Goal: Check status: Check status

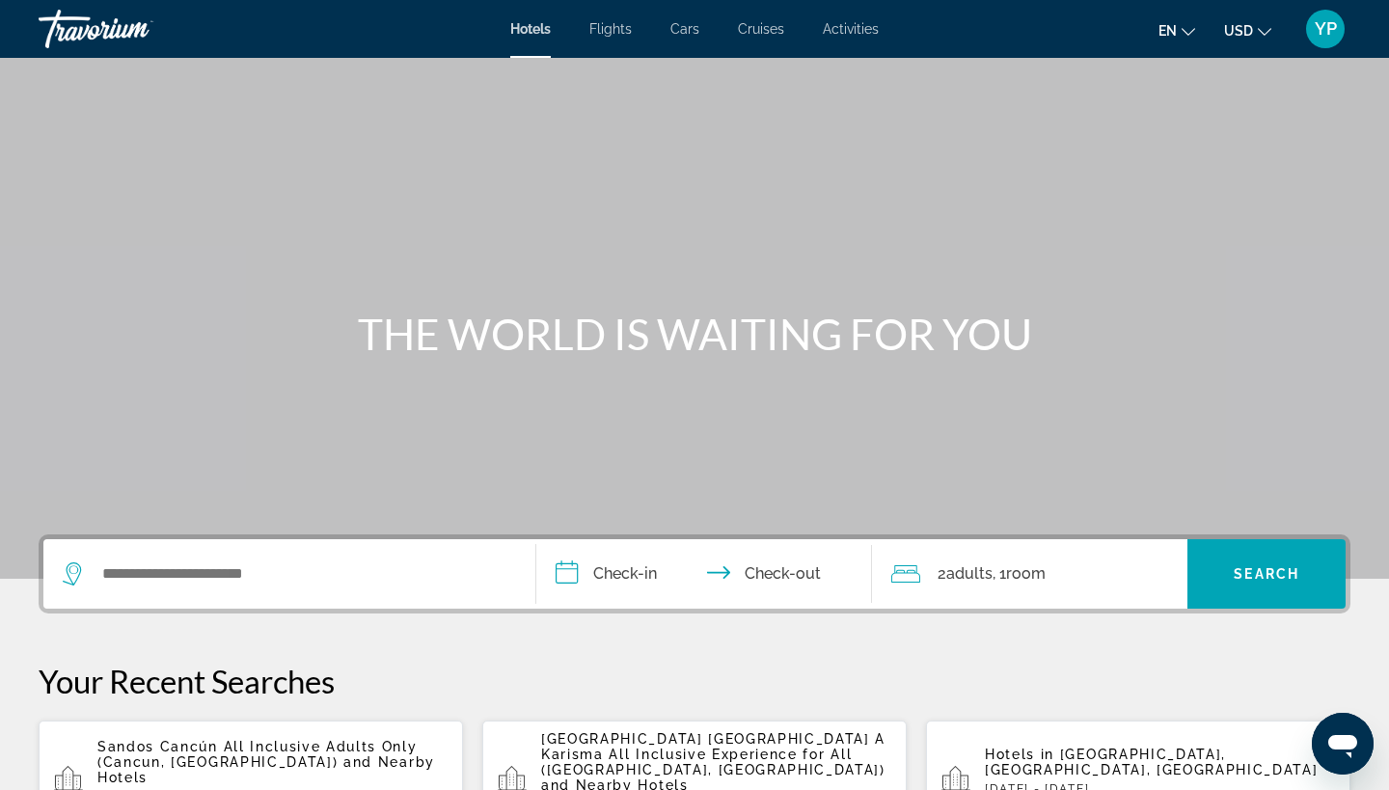
click at [1321, 34] on span "YP" at bounding box center [1326, 28] width 22 height 19
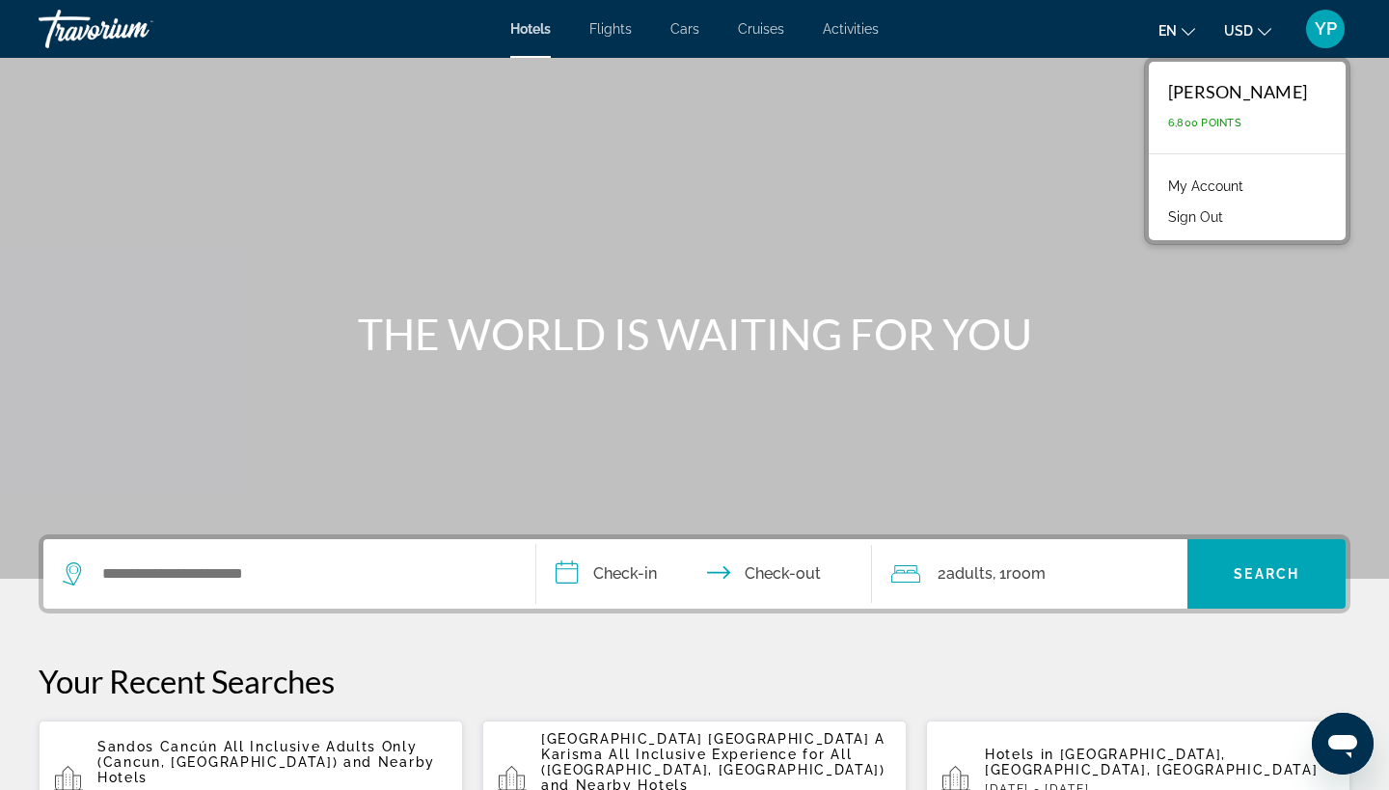
click at [1213, 183] on link "My Account" at bounding box center [1205, 186] width 95 height 25
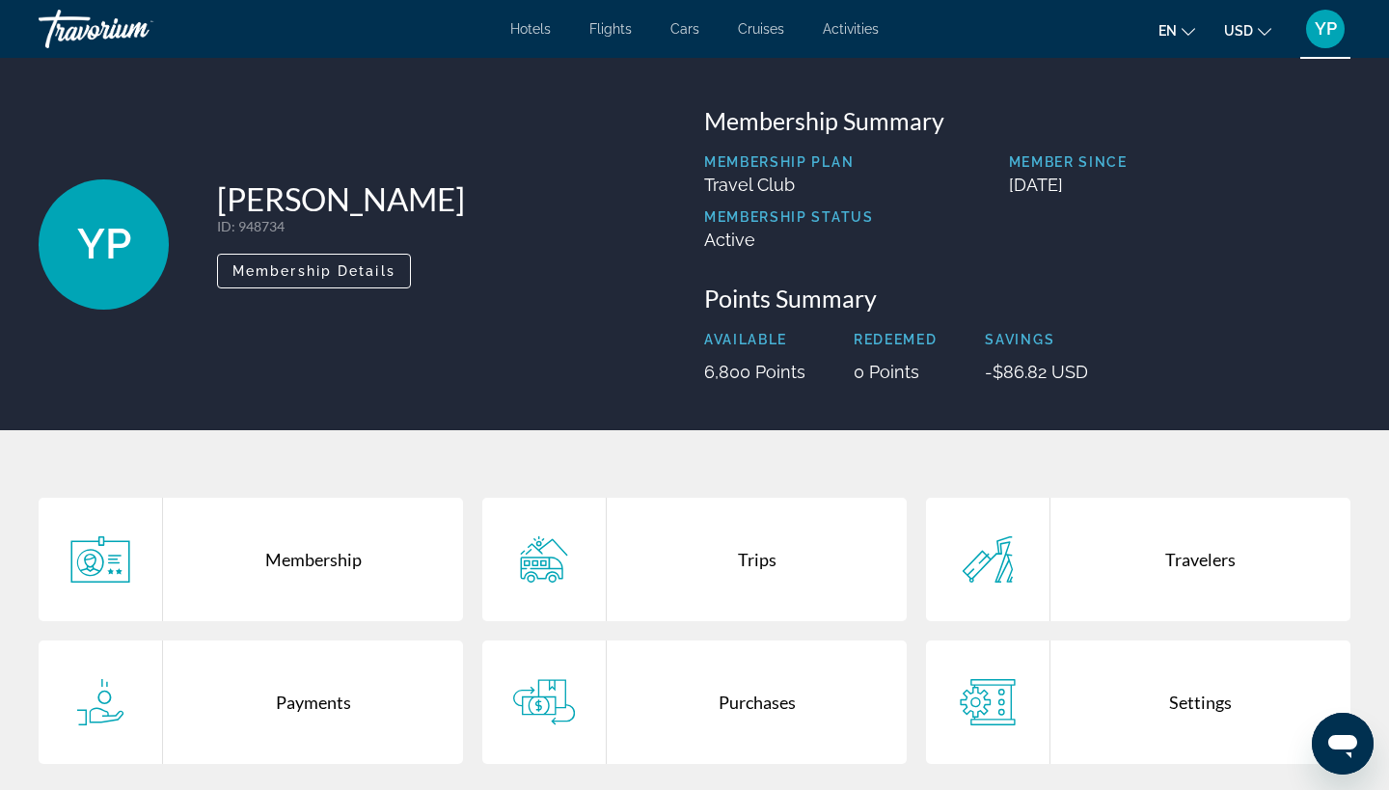
click at [749, 553] on div "Trips" at bounding box center [757, 559] width 300 height 123
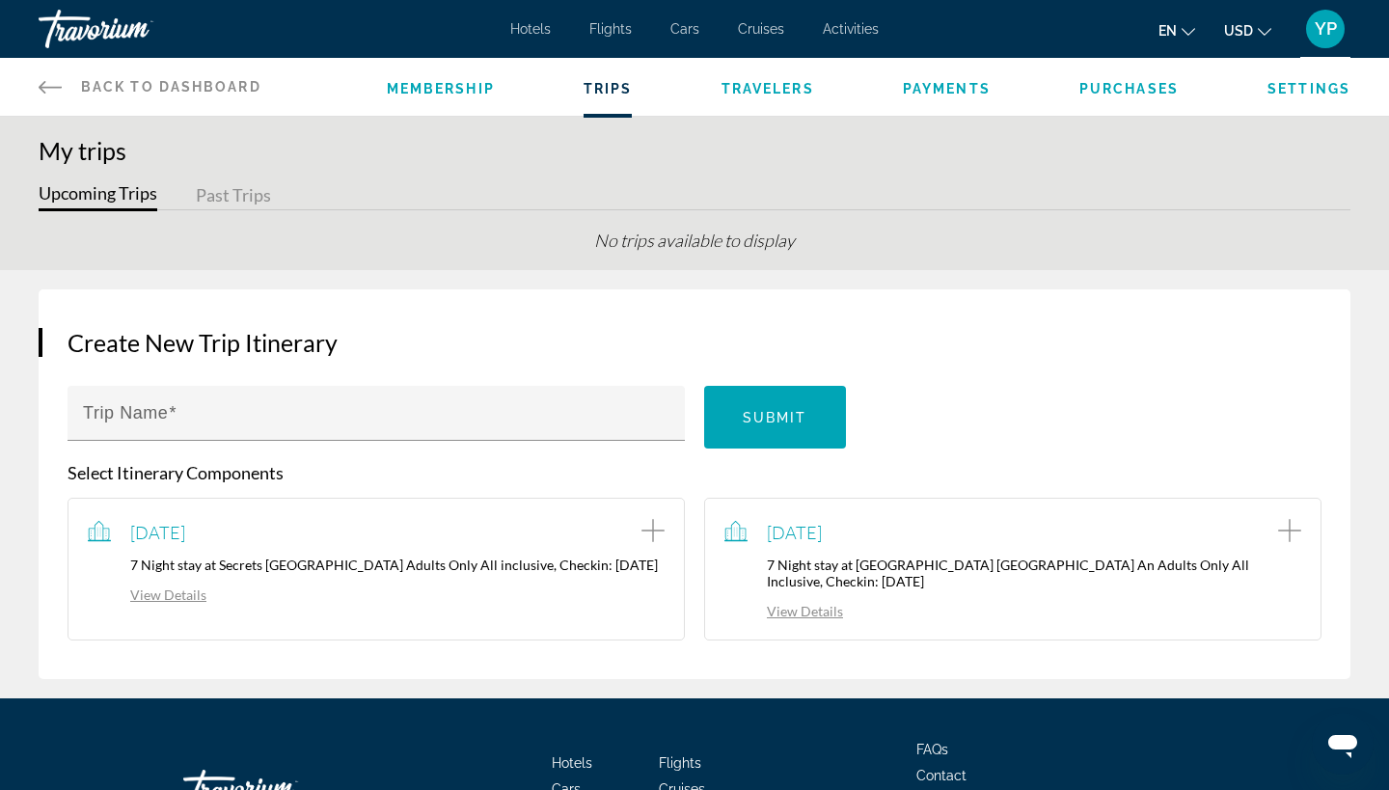
click at [181, 603] on link "View Details" at bounding box center [147, 594] width 119 height 16
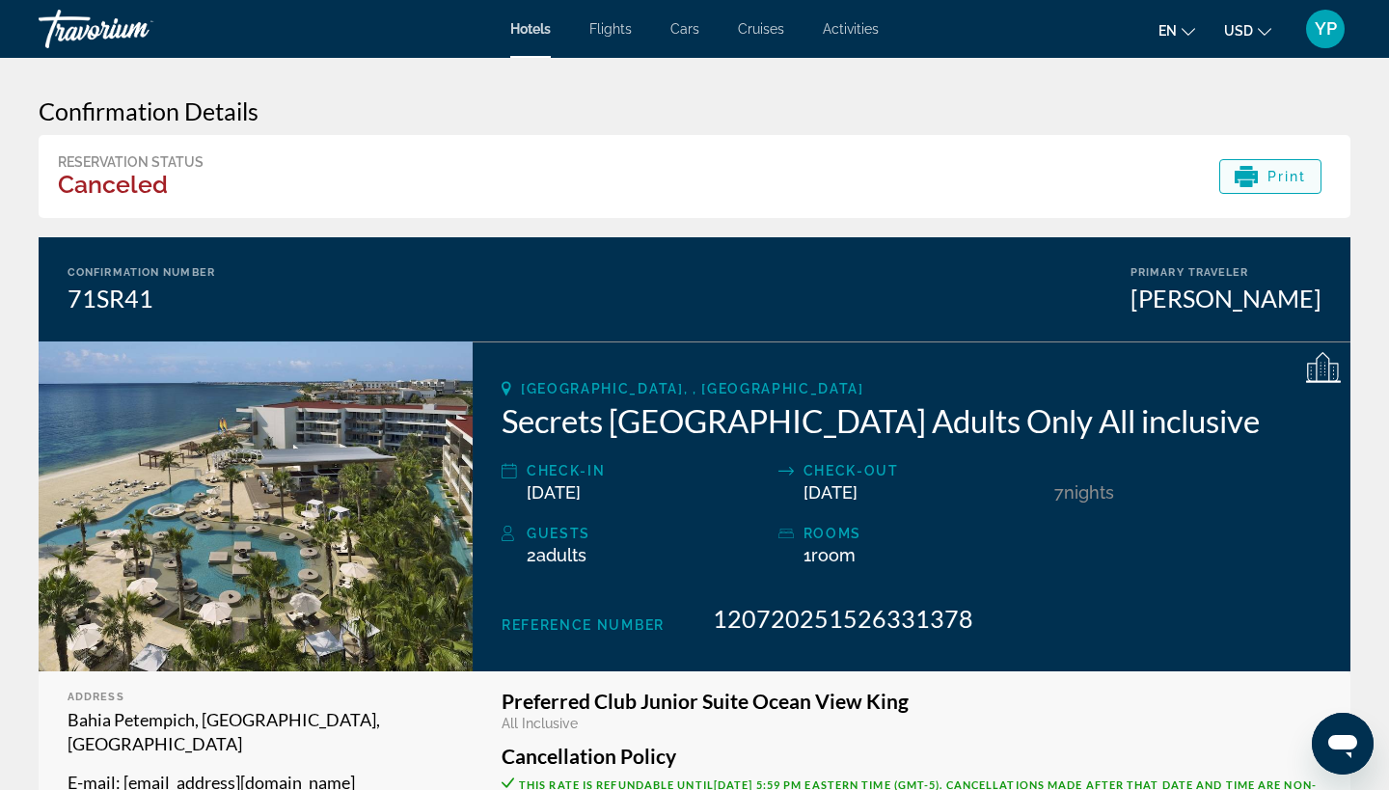
click at [1275, 174] on span "Print" at bounding box center [1287, 176] width 40 height 15
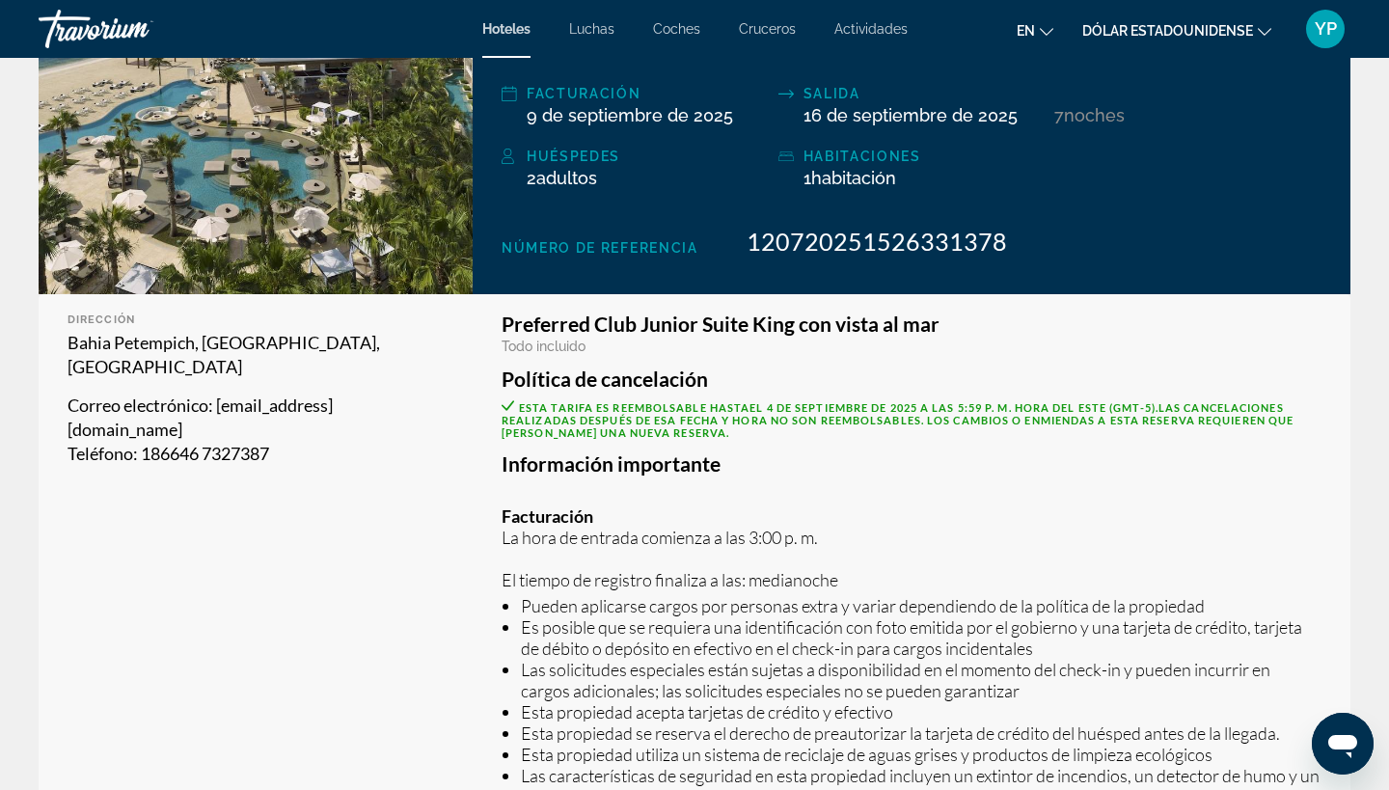
scroll to position [423, 0]
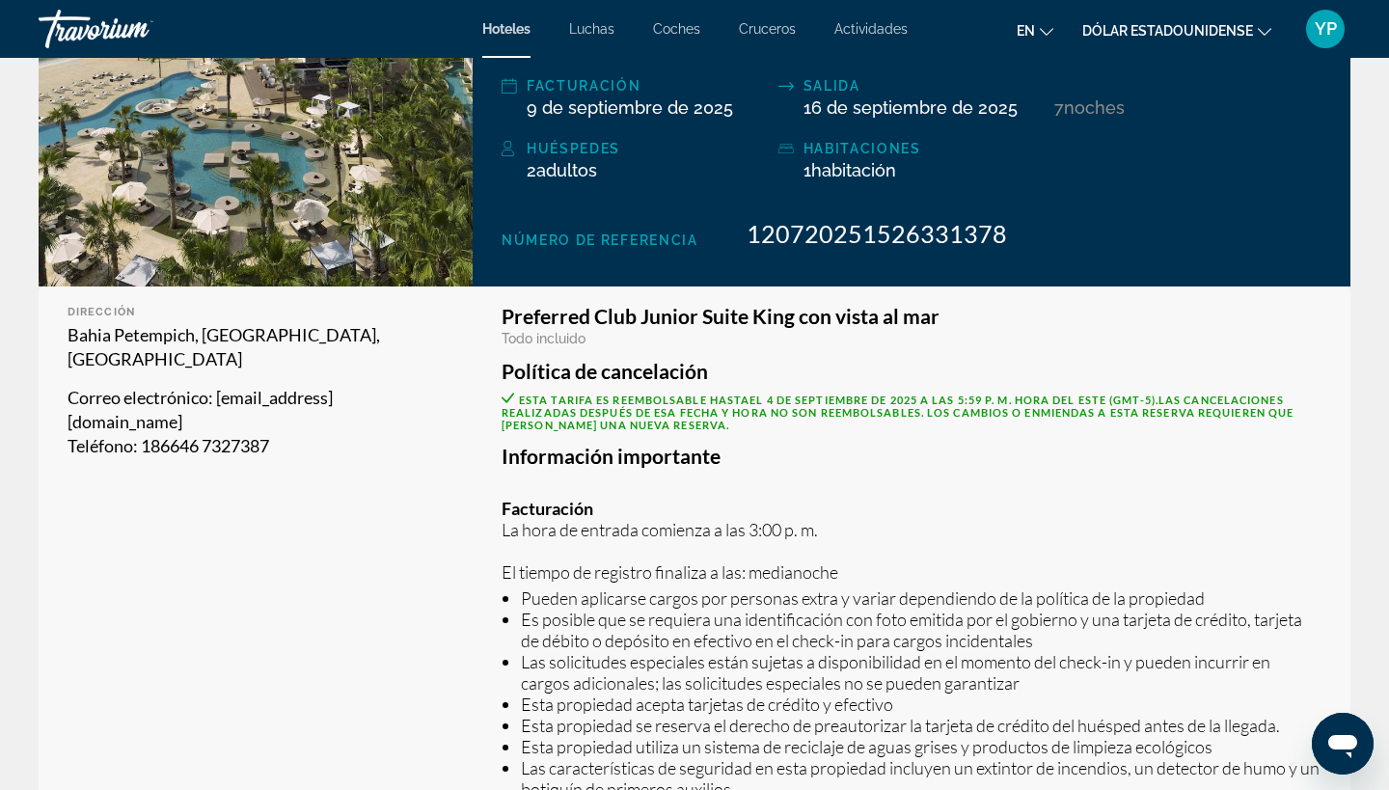
drag, startPoint x: 7, startPoint y: 185, endPoint x: 18, endPoint y: 45, distance: 140.3
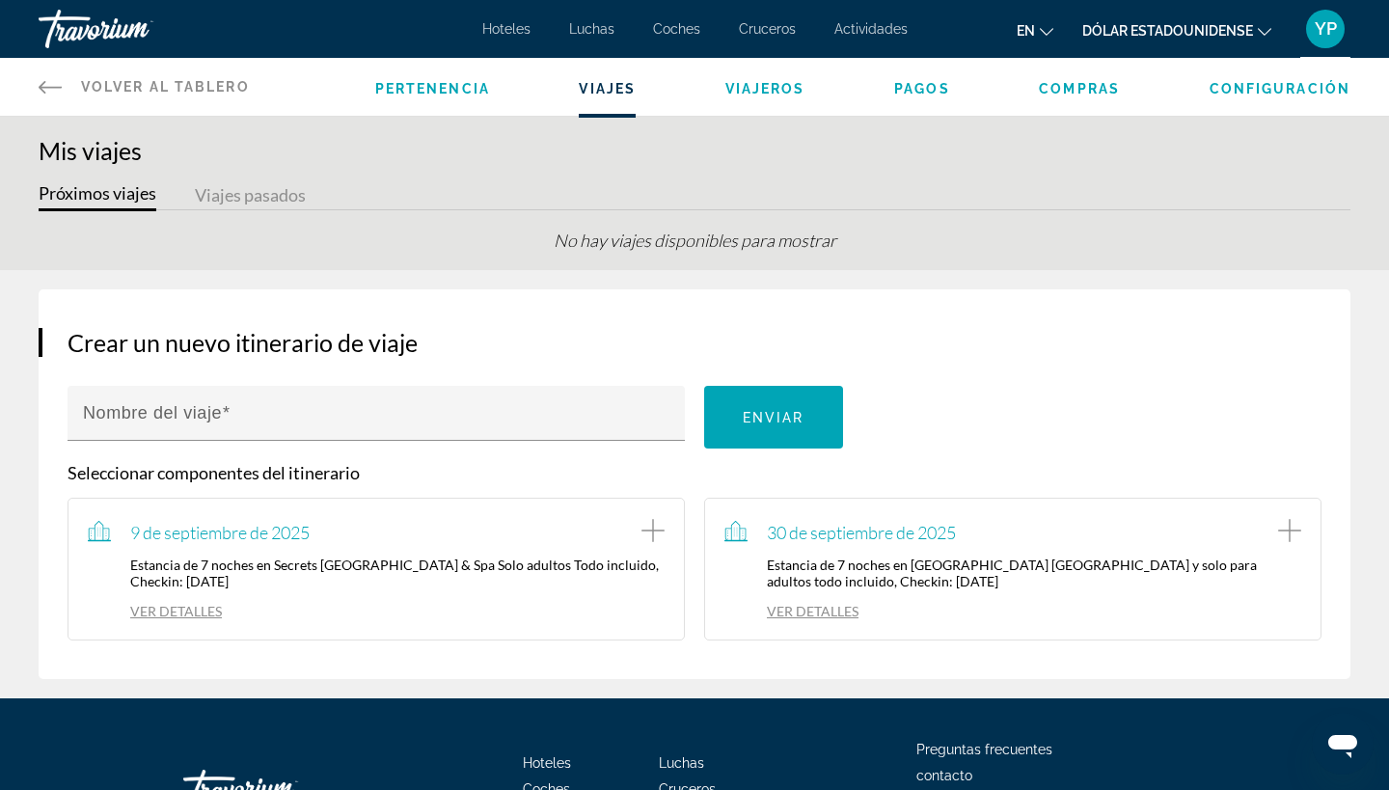
click at [849, 615] on link "VER DETALLES" at bounding box center [791, 611] width 134 height 16
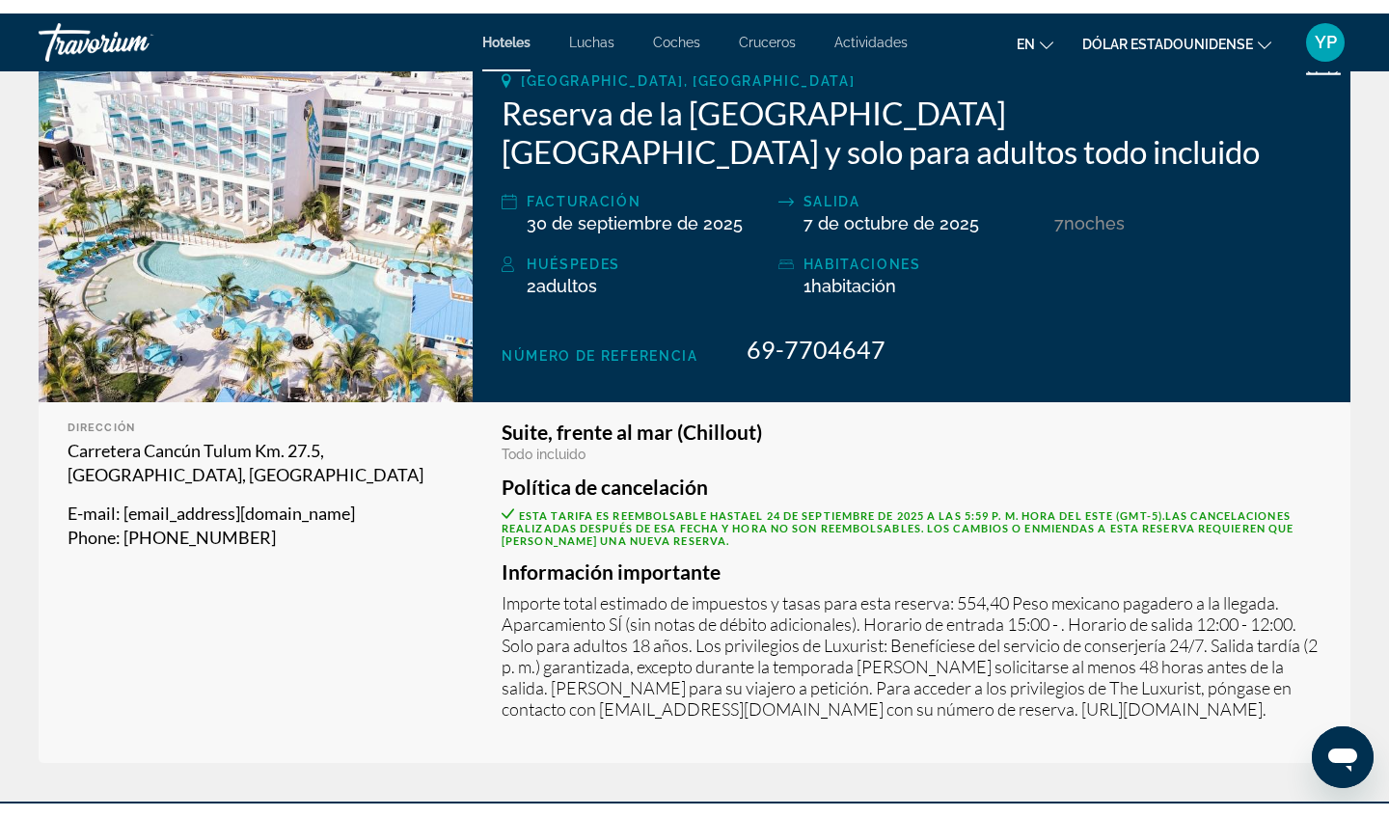
scroll to position [332, 0]
